Goal: Information Seeking & Learning: Understand process/instructions

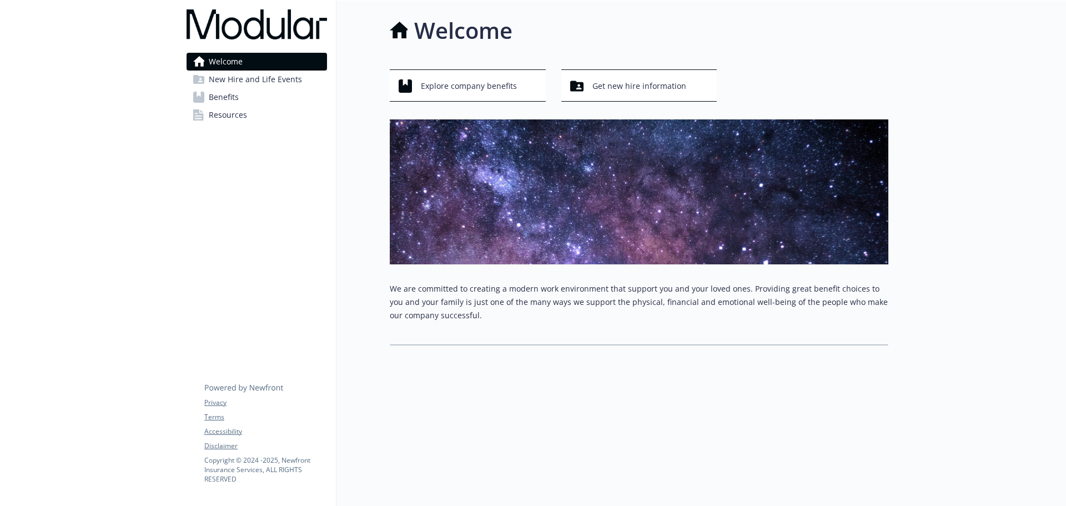
drag, startPoint x: 0, startPoint y: 0, endPoint x: 262, endPoint y: 82, distance: 274.5
click at [262, 82] on span "New Hire and Life Events" at bounding box center [255, 80] width 93 height 18
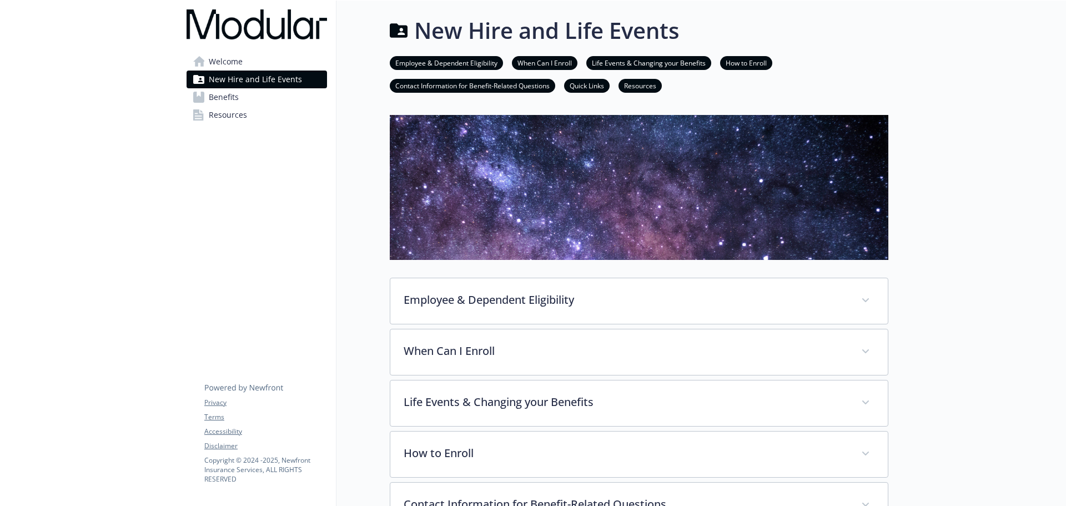
click at [267, 96] on link "Benefits" at bounding box center [257, 97] width 141 height 18
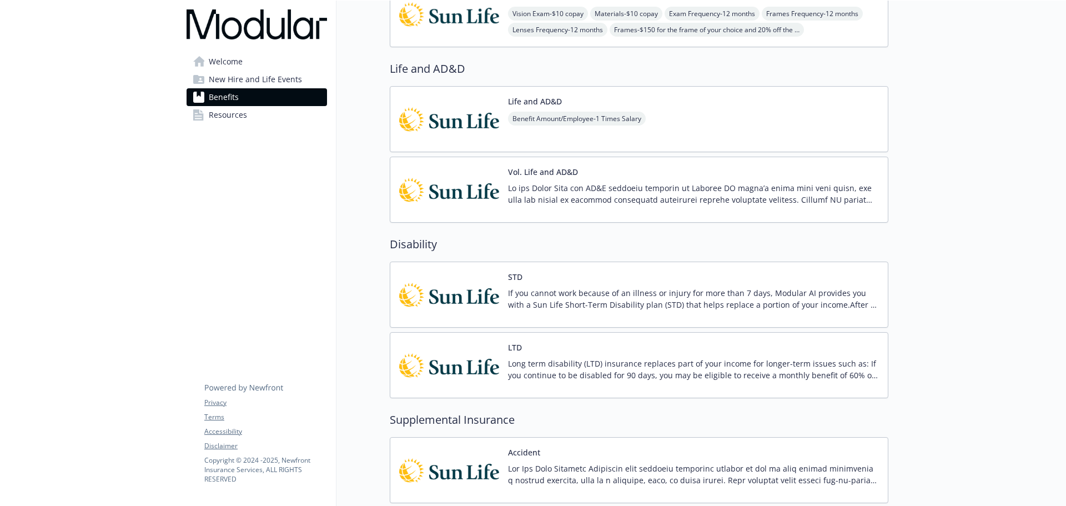
scroll to position [790, 0]
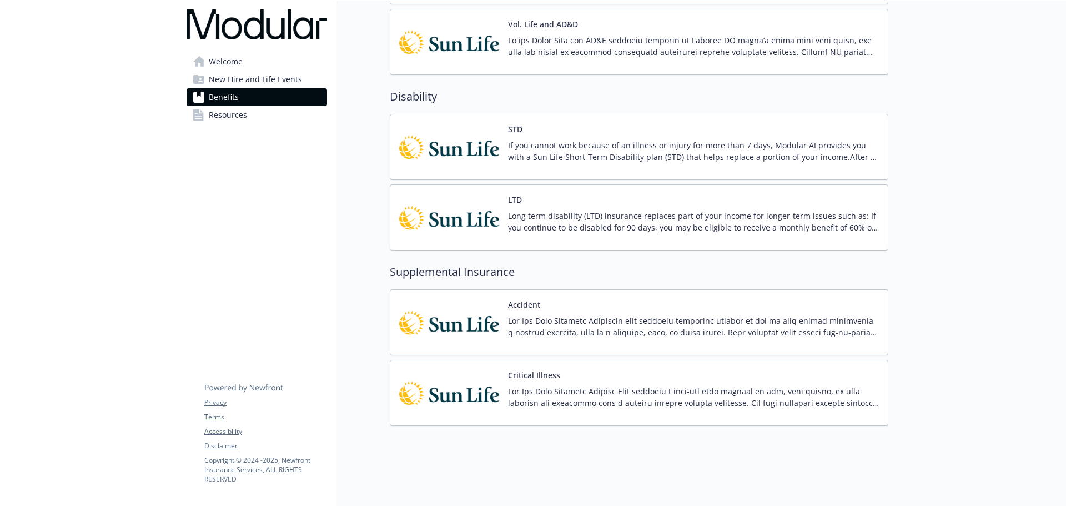
click at [280, 87] on span "New Hire and Life Events" at bounding box center [255, 80] width 93 height 18
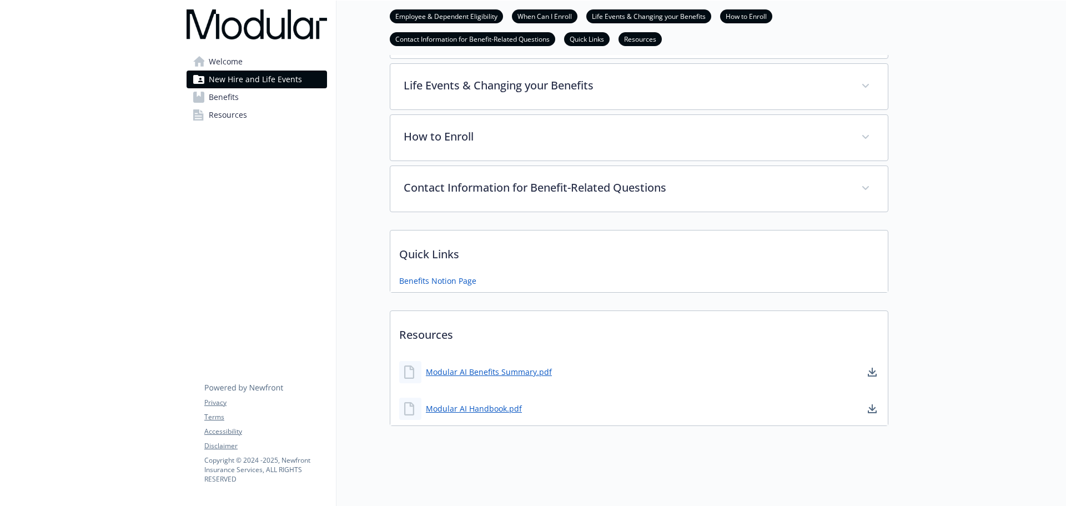
click at [280, 102] on link "Benefits" at bounding box center [257, 97] width 141 height 18
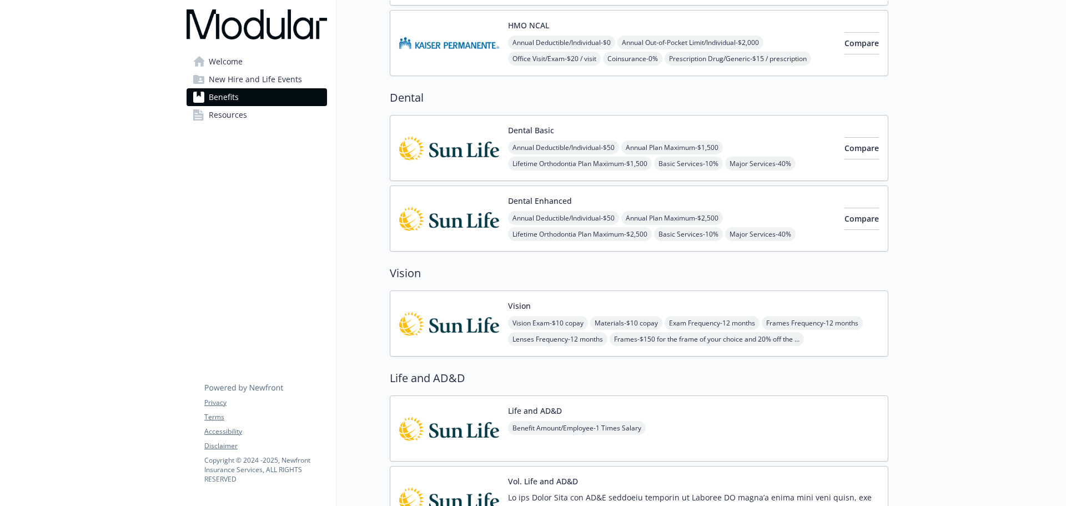
click at [280, 80] on span "New Hire and Life Events" at bounding box center [255, 80] width 93 height 18
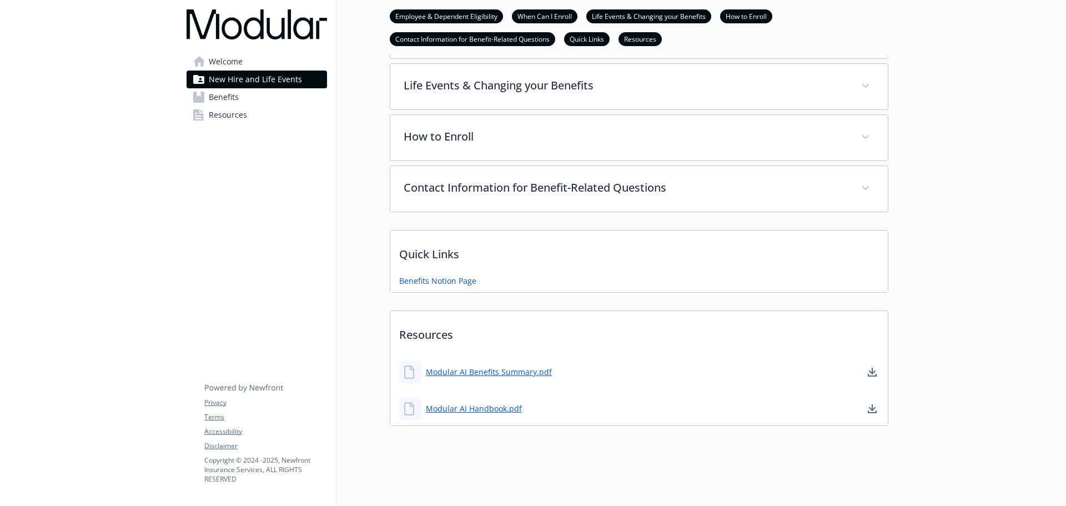
click at [267, 106] on link "Resources" at bounding box center [257, 115] width 141 height 18
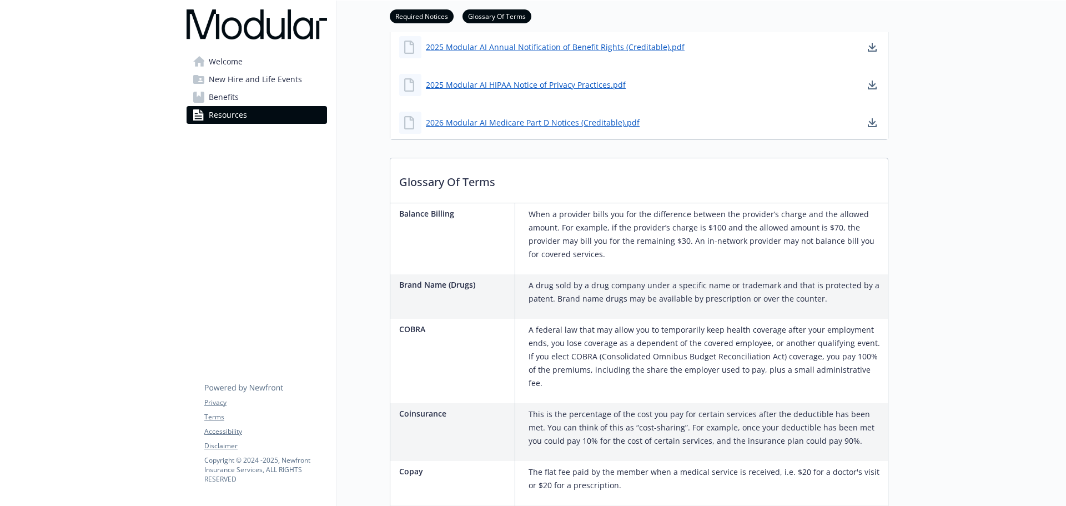
click at [267, 56] on link "Welcome" at bounding box center [257, 62] width 141 height 18
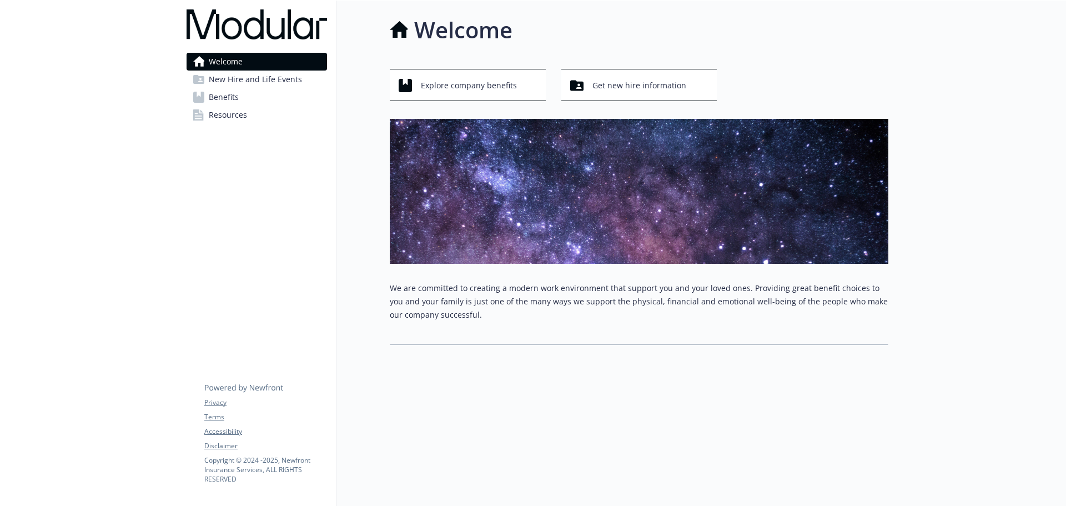
click at [259, 77] on span "New Hire and Life Events" at bounding box center [255, 80] width 93 height 18
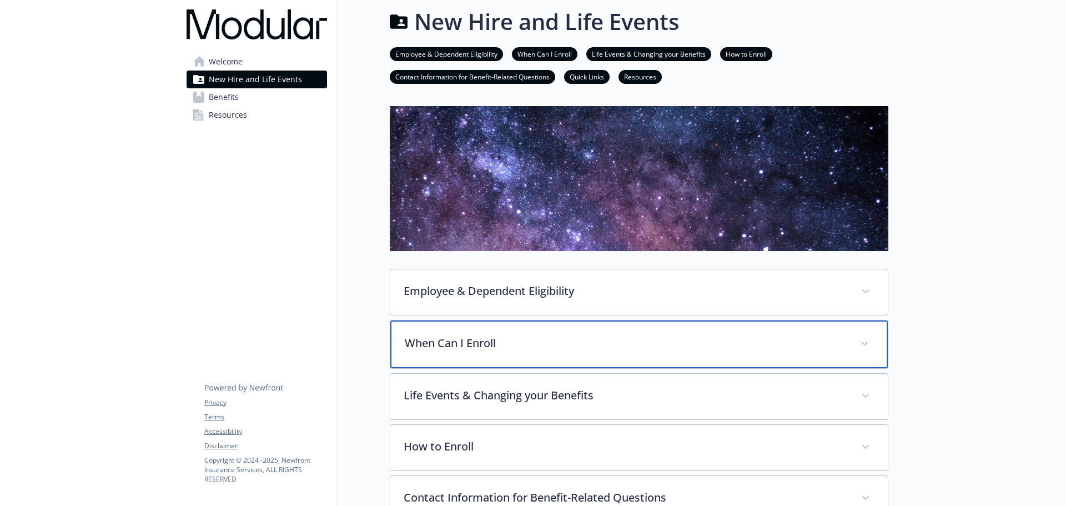
click at [692, 339] on p "When Can I Enroll" at bounding box center [626, 343] width 442 height 17
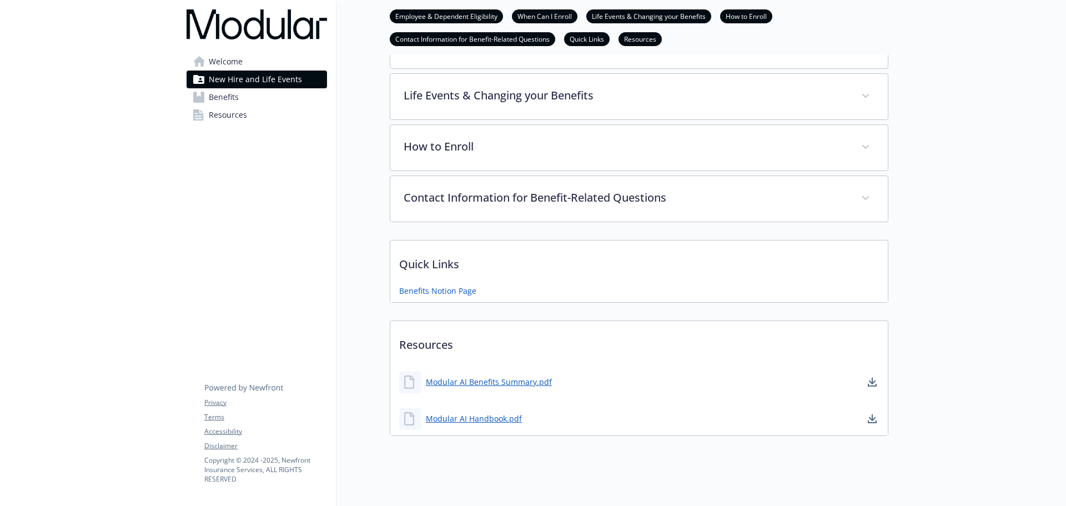
scroll to position [287, 0]
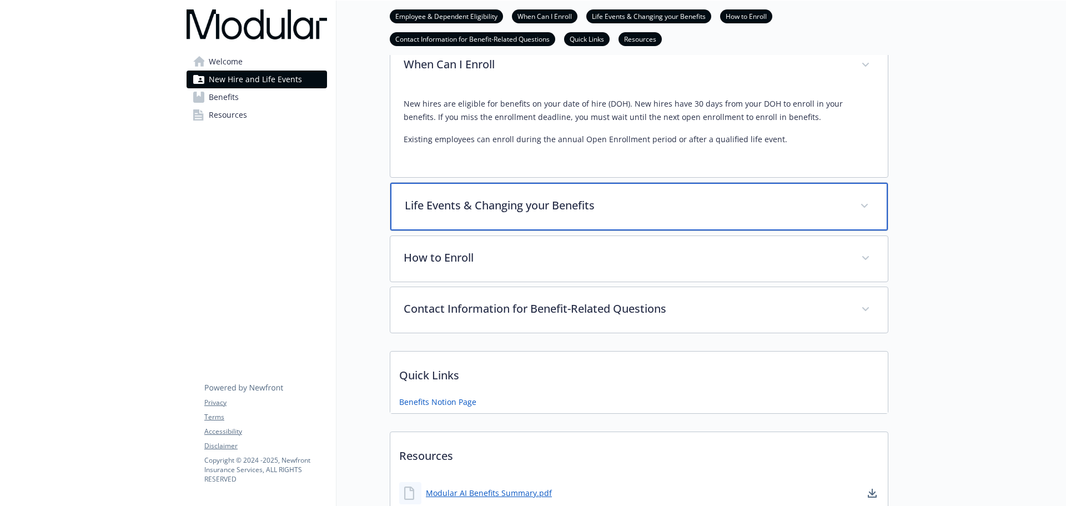
click at [517, 218] on div "Life Events & Changing your Benefits" at bounding box center [639, 207] width 498 height 48
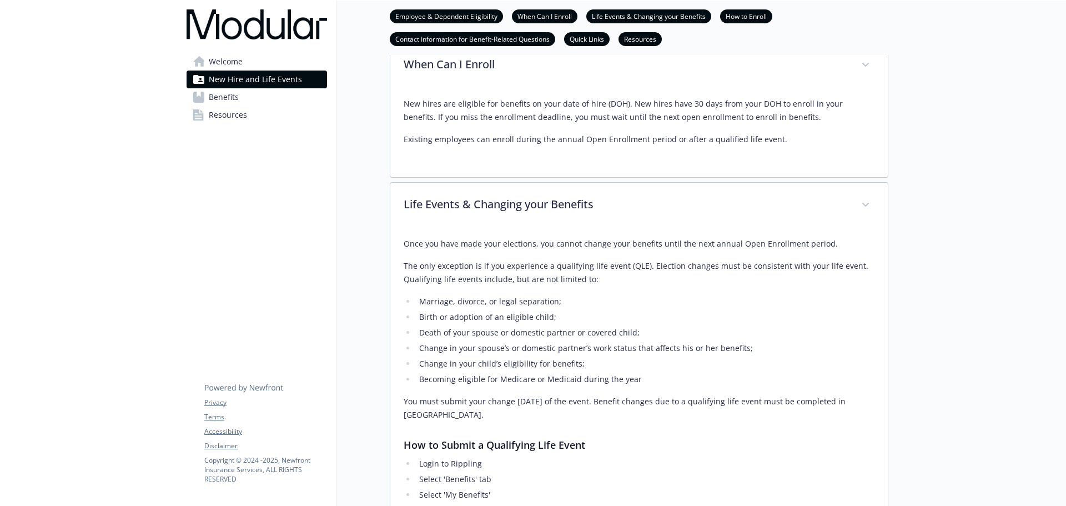
click at [286, 100] on link "Benefits" at bounding box center [257, 97] width 141 height 18
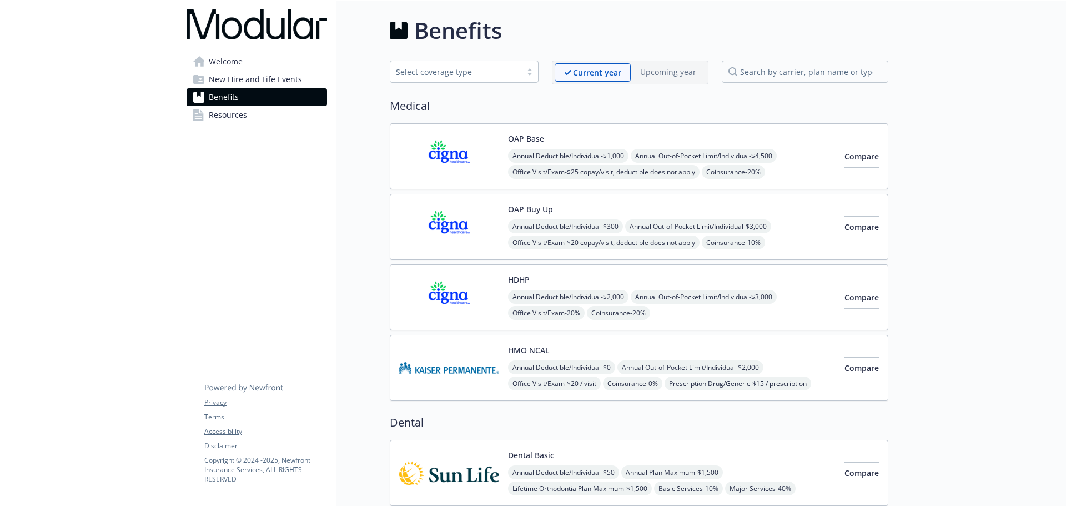
click at [239, 63] on span "Welcome" at bounding box center [226, 62] width 34 height 18
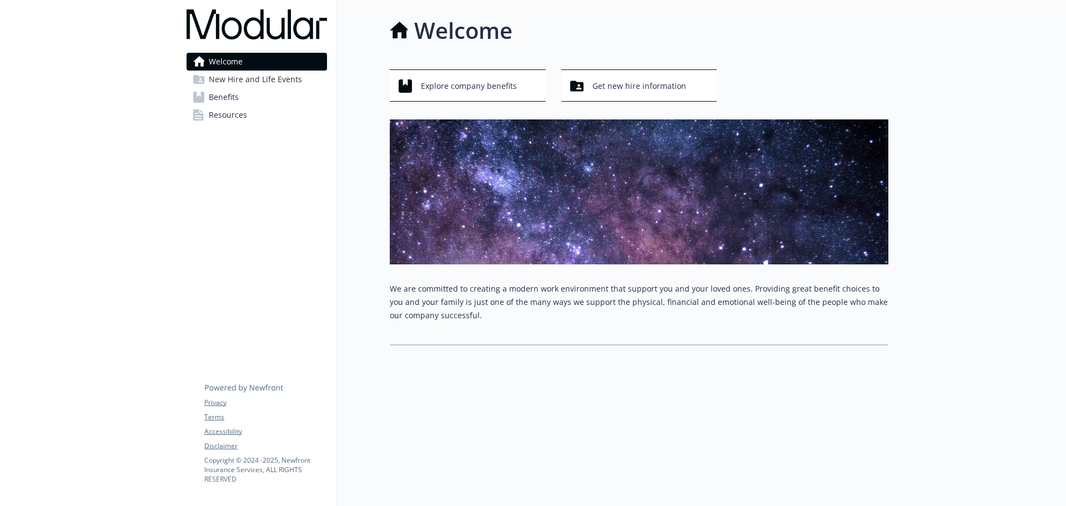
click at [253, 101] on link "Benefits" at bounding box center [257, 97] width 141 height 18
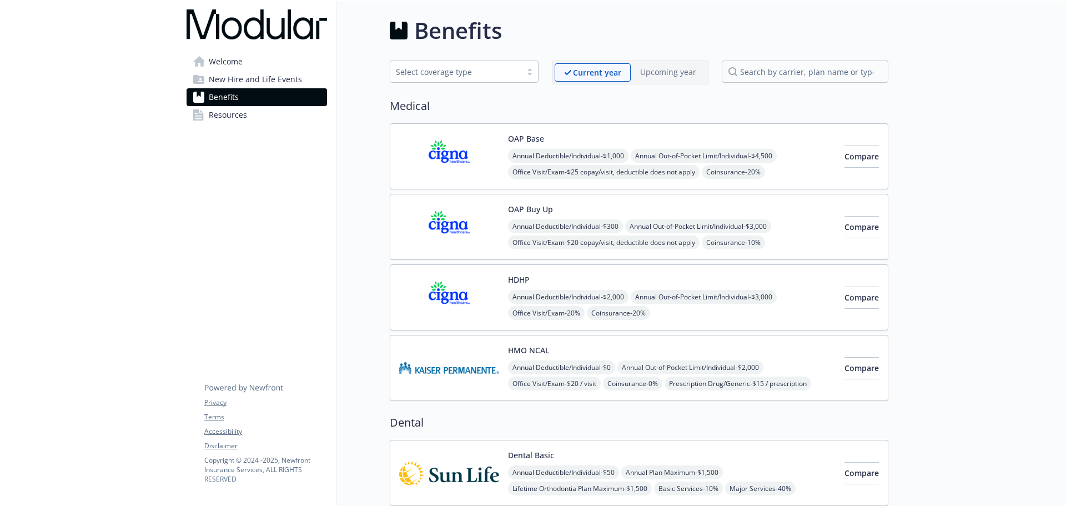
click at [257, 66] on link "Welcome" at bounding box center [257, 62] width 141 height 18
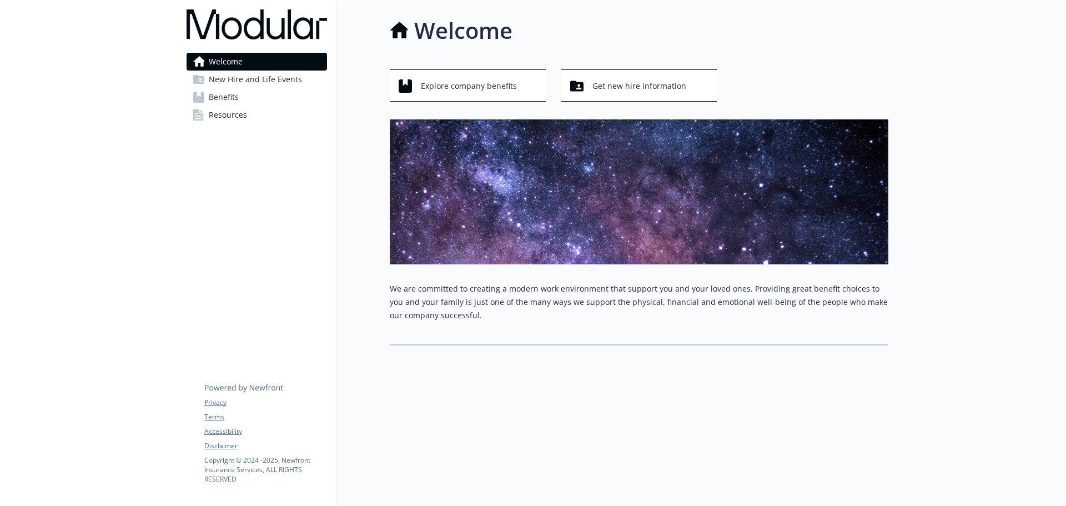
click at [662, 288] on p "We are committed to creating a modern work environment that support you and you…" at bounding box center [639, 302] width 499 height 40
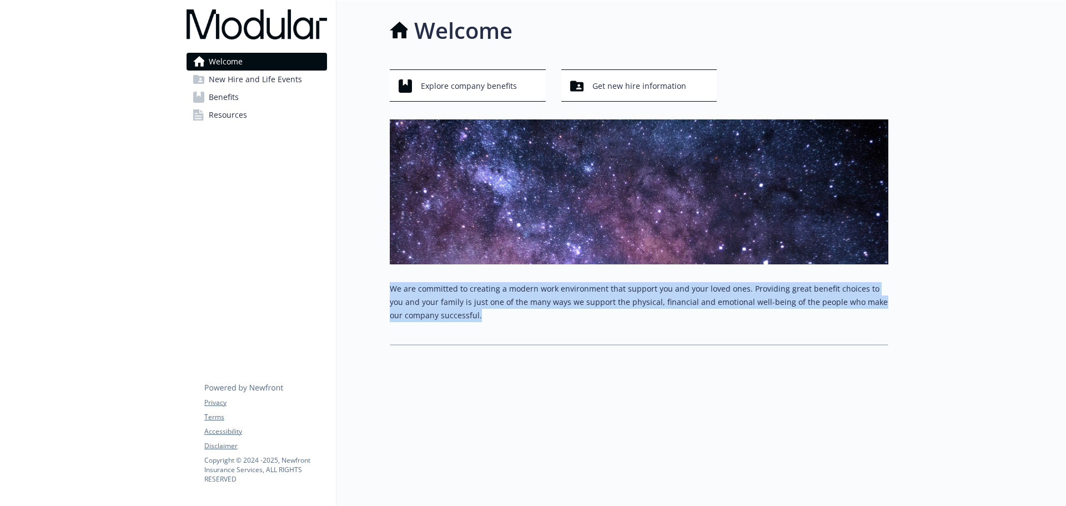
click at [662, 288] on p "We are committed to creating a modern work environment that support you and you…" at bounding box center [639, 302] width 499 height 40
click at [669, 330] on div "We are committed to creating a modern work environment that support you and you…" at bounding box center [639, 306] width 499 height 49
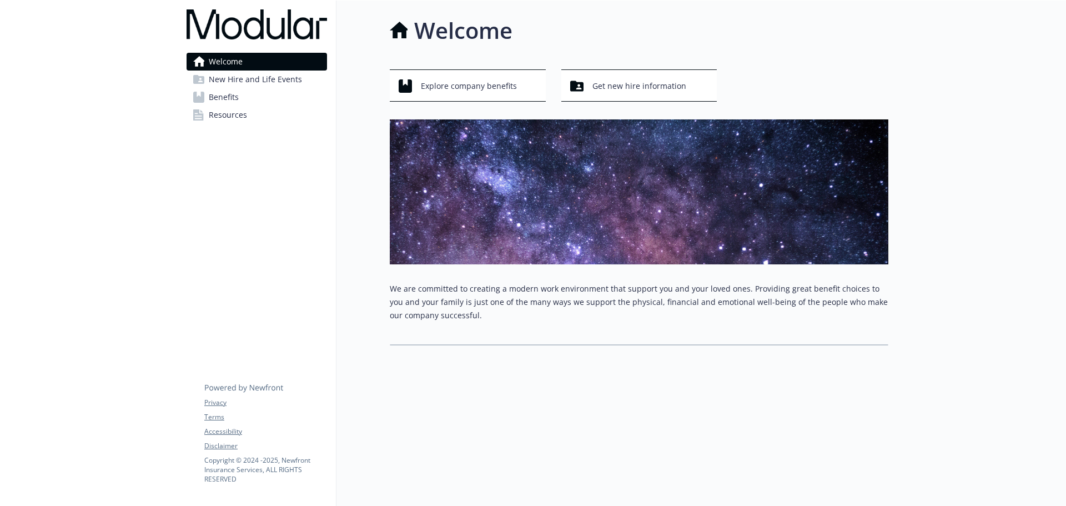
click at [243, 97] on link "Benefits" at bounding box center [257, 97] width 141 height 18
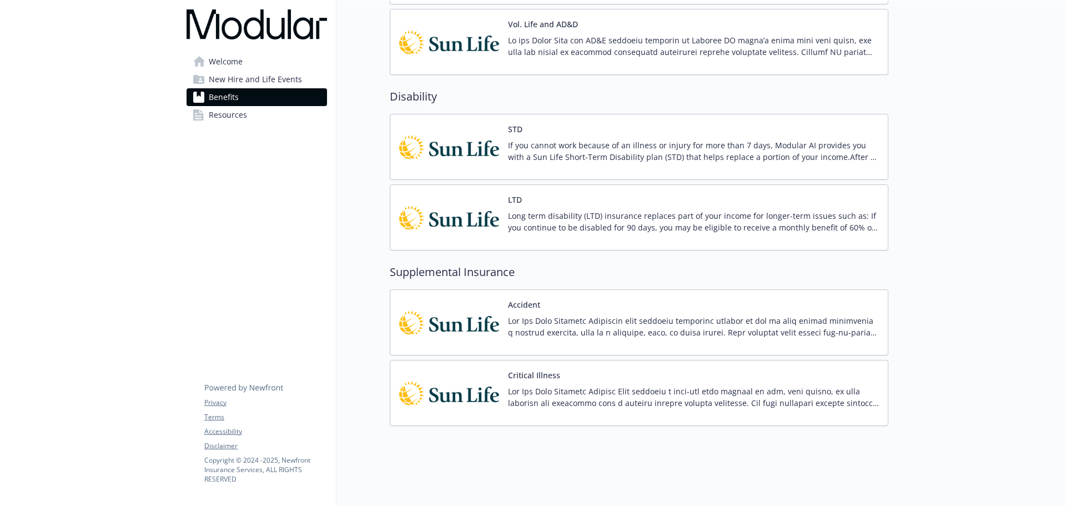
scroll to position [790, 0]
click at [307, 114] on link "Resources" at bounding box center [257, 115] width 141 height 18
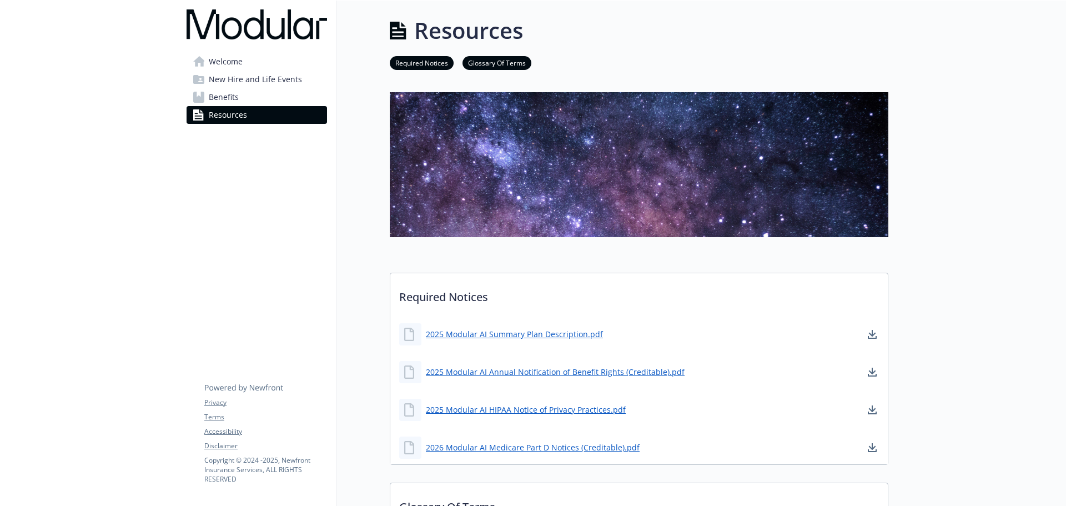
click at [303, 83] on link "New Hire and Life Events" at bounding box center [257, 80] width 141 height 18
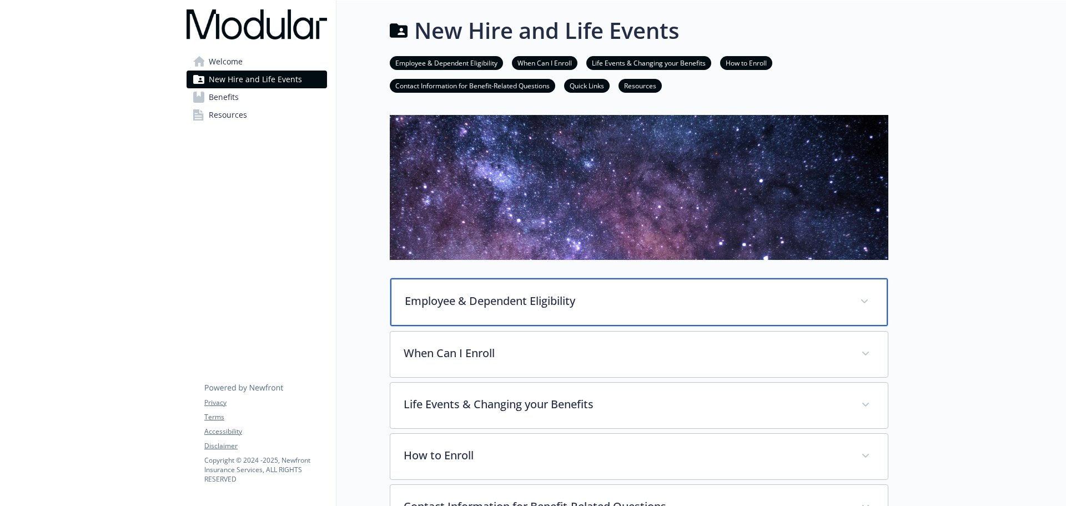
click at [598, 310] on div "Employee & Dependent Eligibility" at bounding box center [639, 302] width 498 height 48
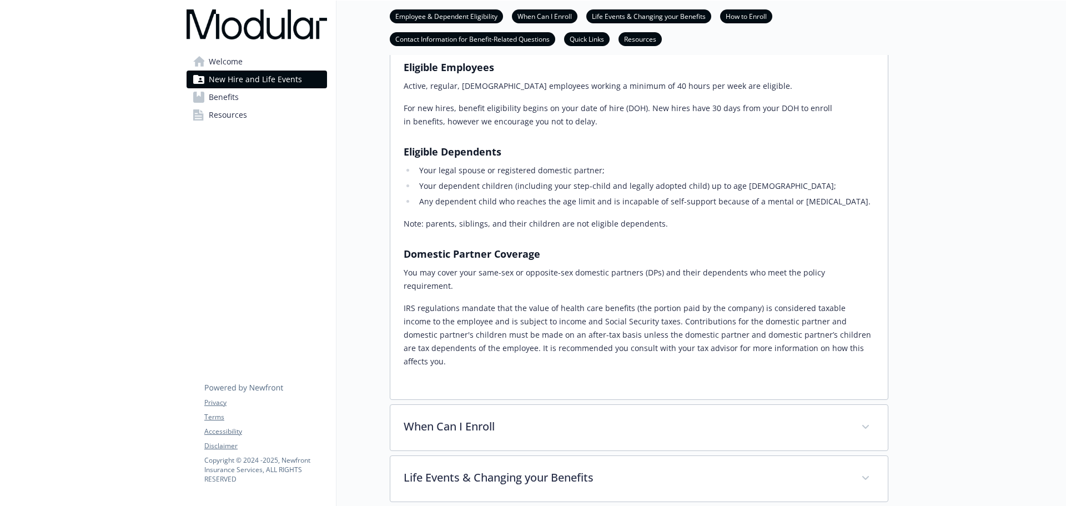
scroll to position [278, 0]
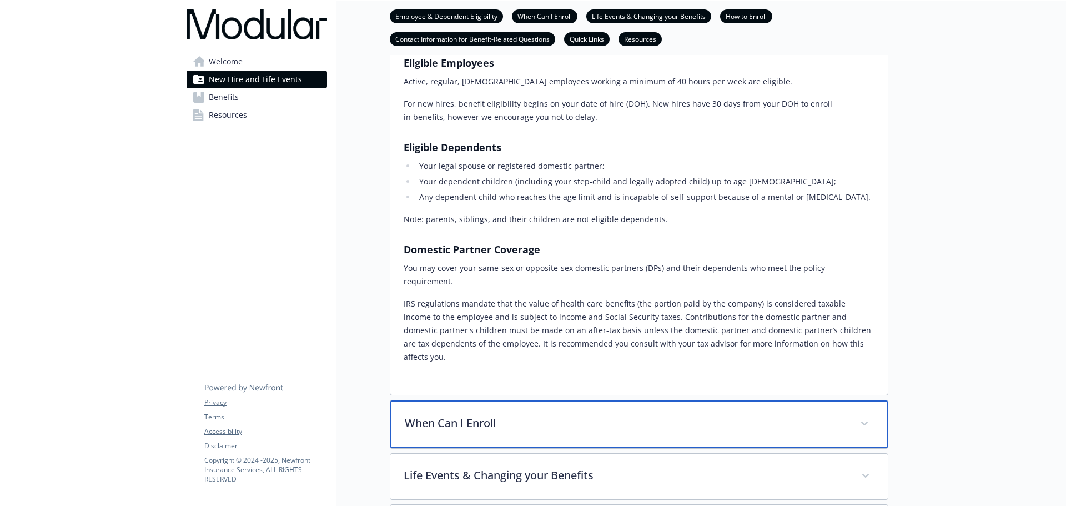
click at [603, 400] on div "When Can I Enroll" at bounding box center [639, 424] width 498 height 48
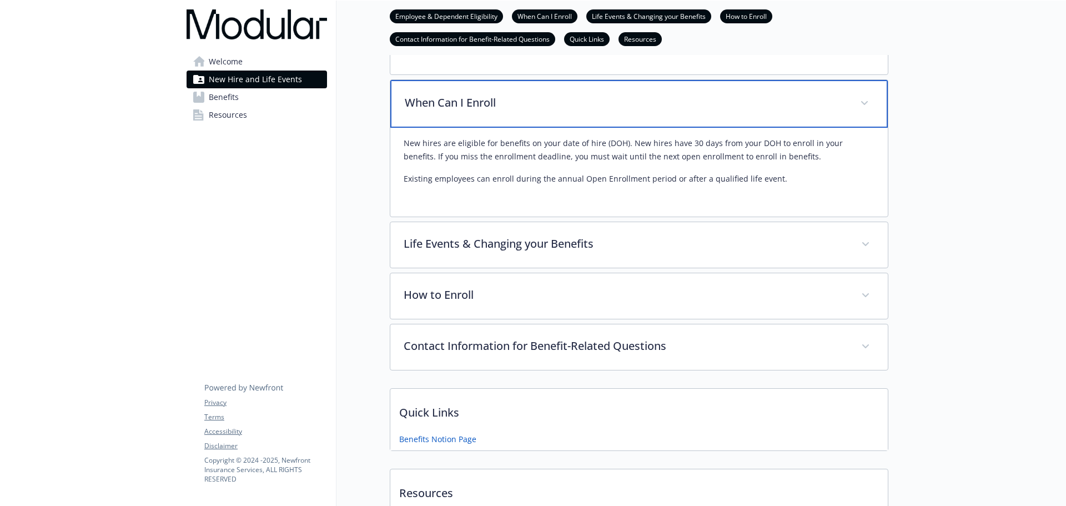
scroll to position [611, 0]
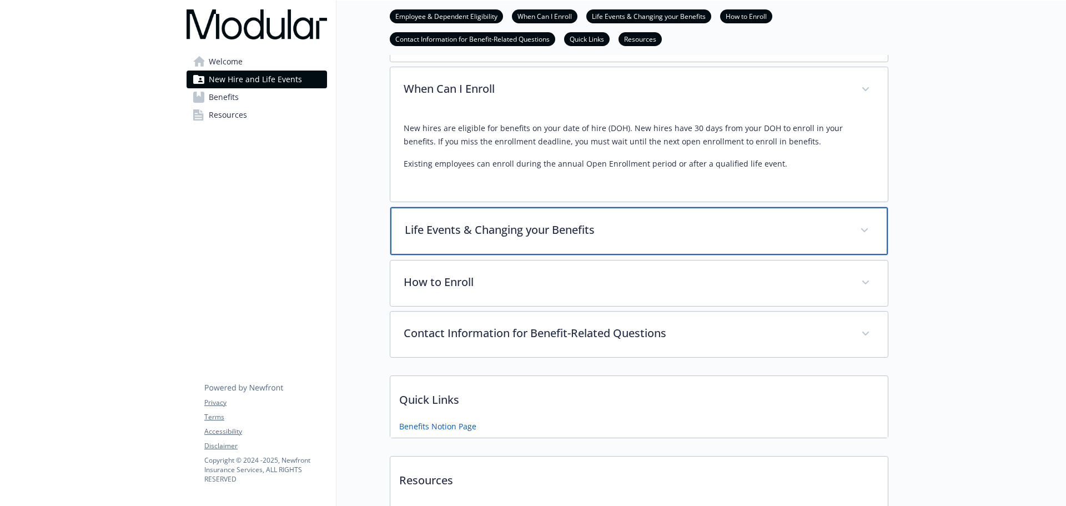
click at [596, 207] on div "Life Events & Changing your Benefits" at bounding box center [639, 231] width 498 height 48
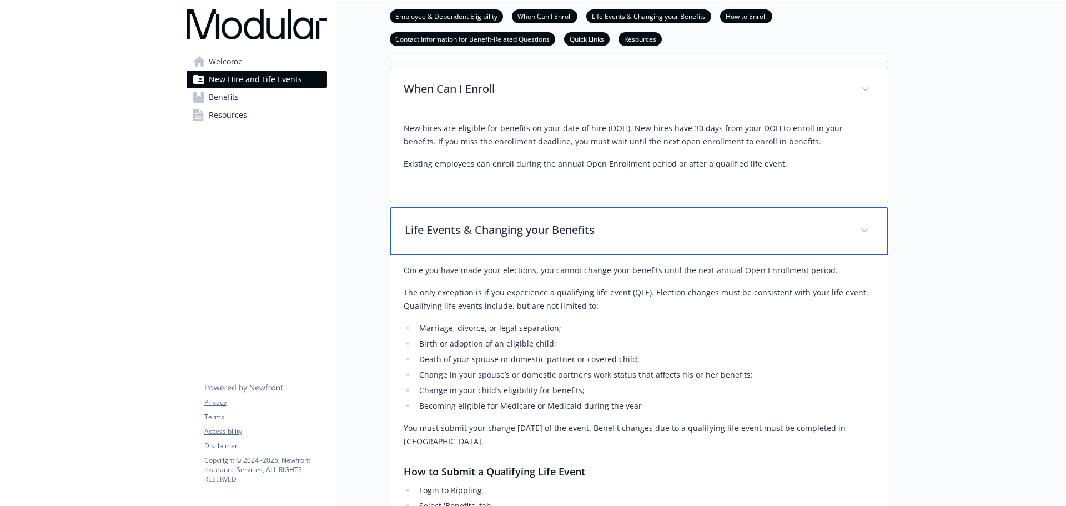
scroll to position [1055, 0]
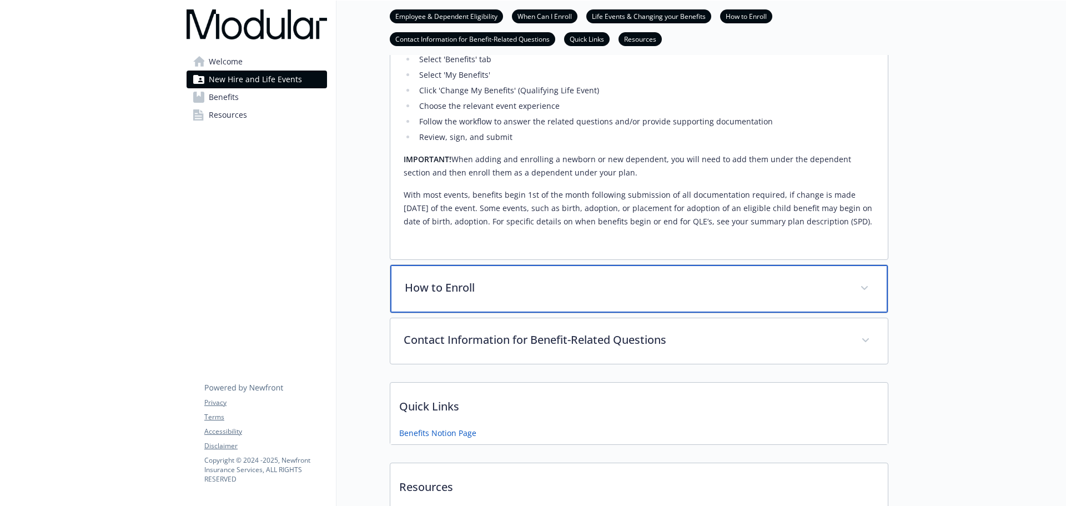
click at [593, 279] on p "How to Enroll" at bounding box center [626, 287] width 442 height 17
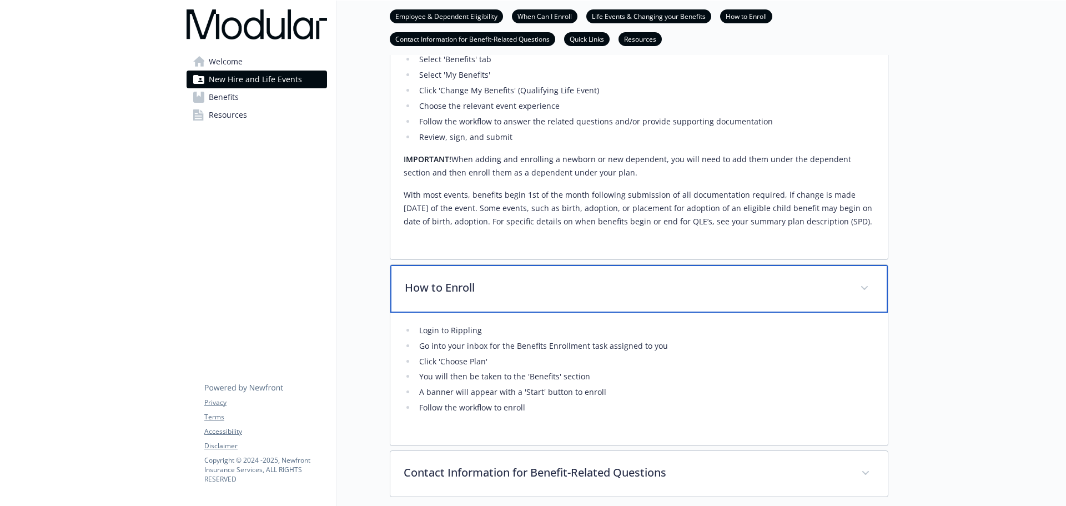
scroll to position [1322, 0]
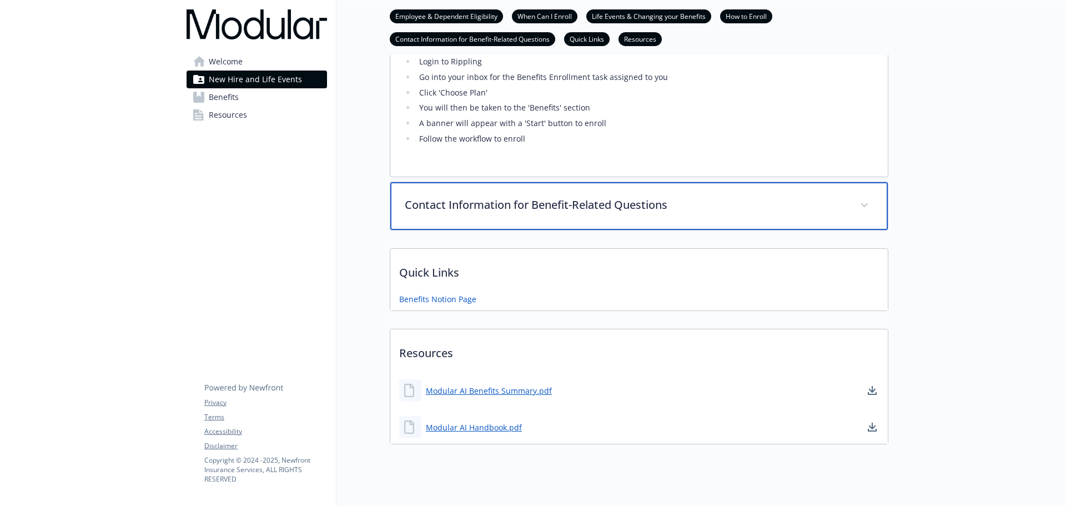
click at [640, 197] on p "Contact Information for Benefit-Related Questions" at bounding box center [626, 205] width 442 height 17
